Goal: Navigation & Orientation: Find specific page/section

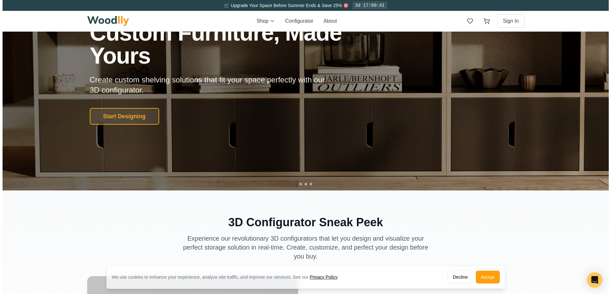
scroll to position [192, 0]
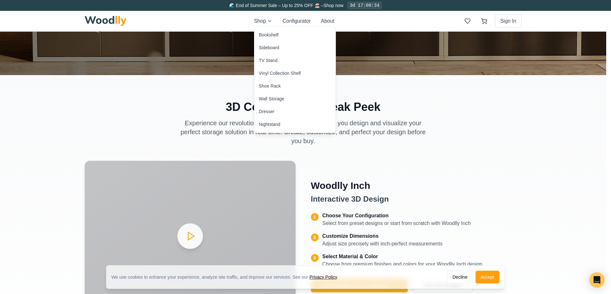
click at [271, 128] on div "Nightstand" at bounding box center [294, 124] width 81 height 13
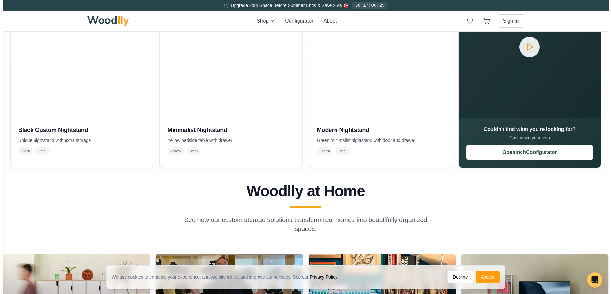
scroll to position [64, 0]
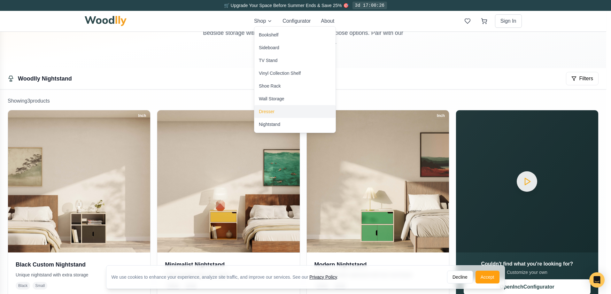
click at [268, 114] on div "Dresser" at bounding box center [267, 111] width 16 height 6
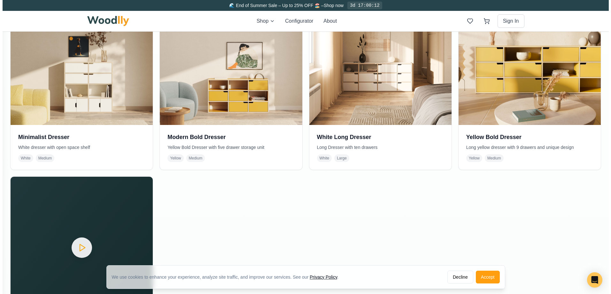
scroll to position [256, 0]
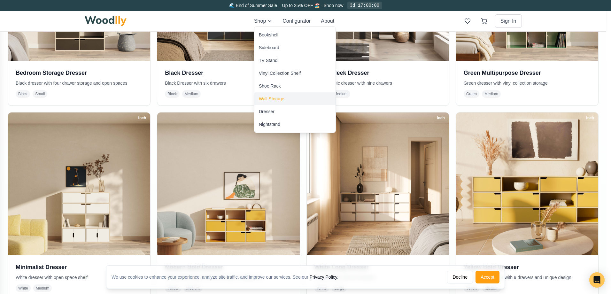
click at [275, 98] on div "Wall Storage" at bounding box center [272, 99] width 26 height 6
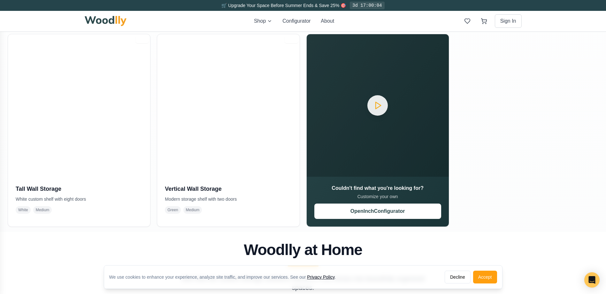
scroll to position [352, 0]
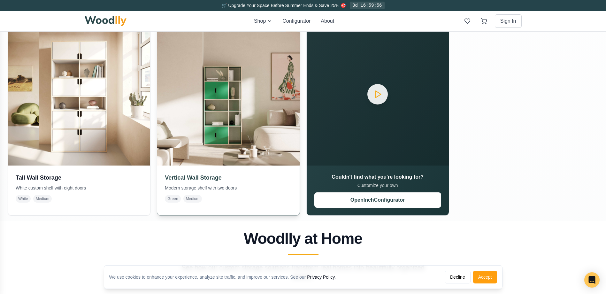
click at [197, 193] on div "Vertical Wall Storage Modern storage shelf with two doors Green Medium" at bounding box center [228, 188] width 142 height 45
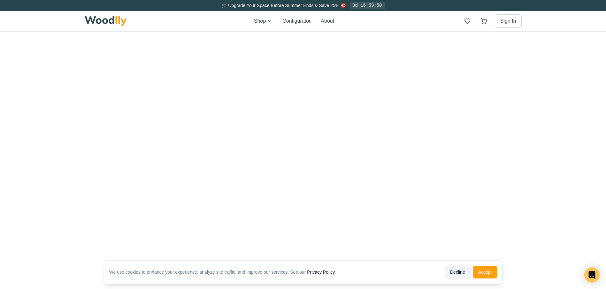
click at [464, 275] on button "Decline" at bounding box center [458, 272] width 26 height 13
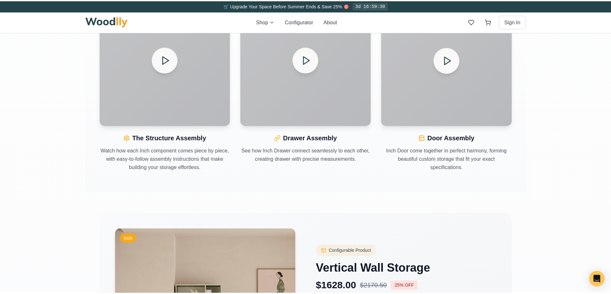
scroll to position [991, 0]
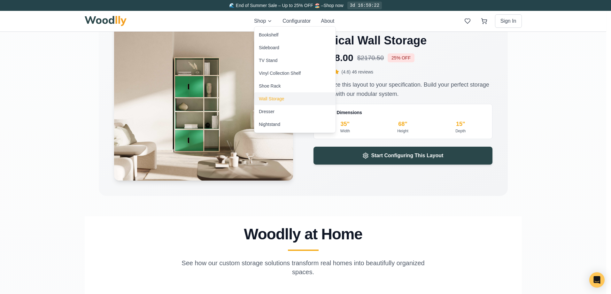
click at [280, 97] on div "Wall Storage" at bounding box center [272, 99] width 26 height 6
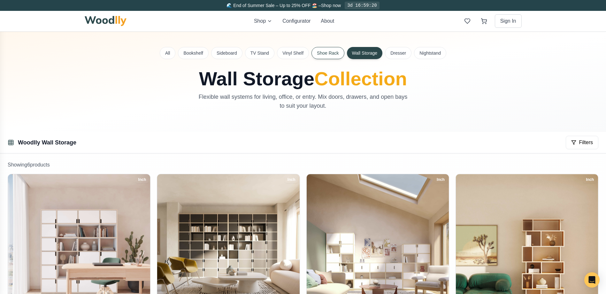
click at [324, 53] on button "Shoe Rack" at bounding box center [328, 53] width 33 height 12
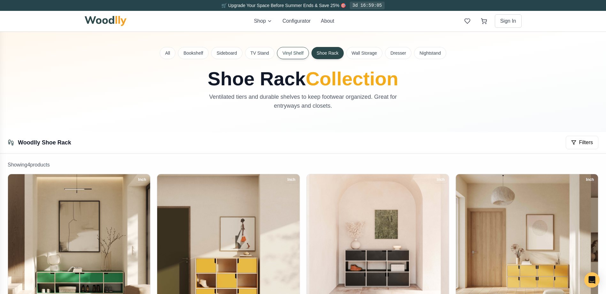
click at [298, 55] on button "Vinyl Shelf" at bounding box center [293, 53] width 32 height 12
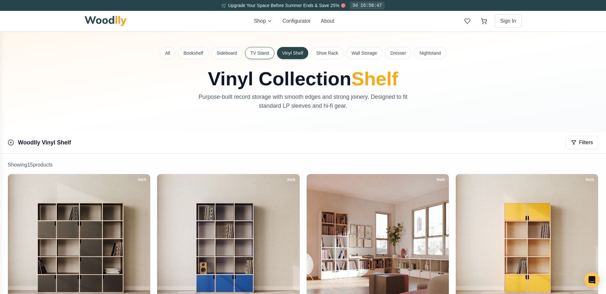
click at [266, 58] on button "TV Stand" at bounding box center [259, 53] width 29 height 12
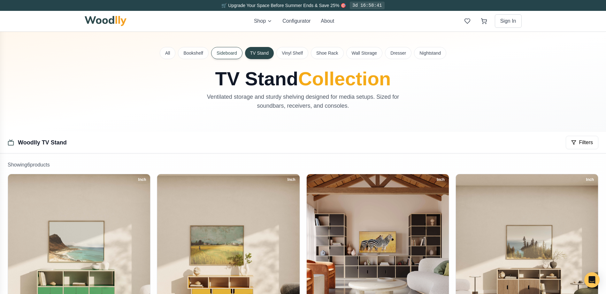
click at [228, 54] on button "Sideboard" at bounding box center [226, 53] width 31 height 12
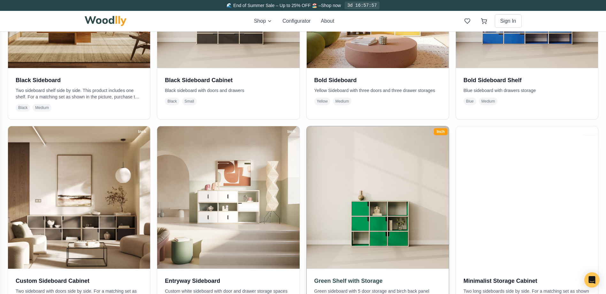
scroll to position [288, 0]
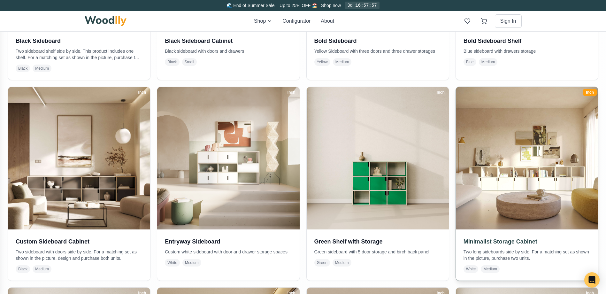
click at [496, 181] on img at bounding box center [528, 158] width 150 height 150
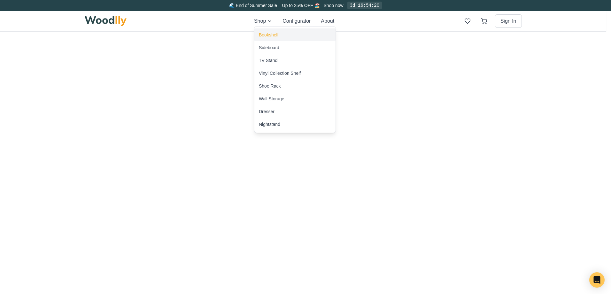
click at [269, 33] on div "Bookshelf" at bounding box center [268, 35] width 19 height 6
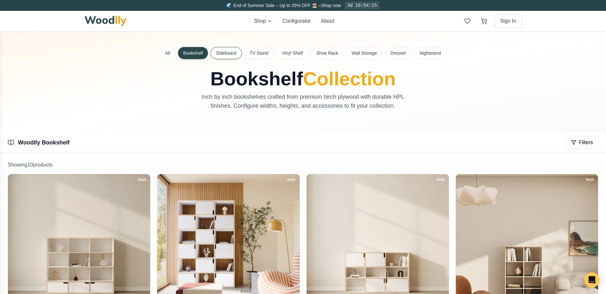
click at [216, 50] on button "Sideboard" at bounding box center [226, 53] width 31 height 12
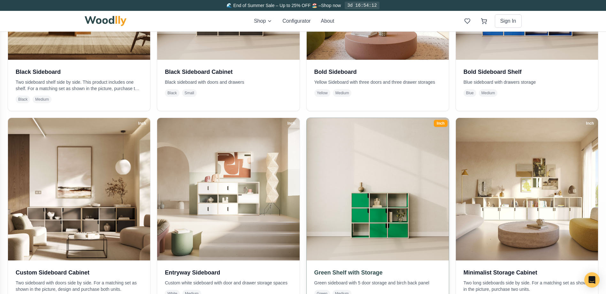
scroll to position [320, 0]
